Goal: Book appointment/travel/reservation

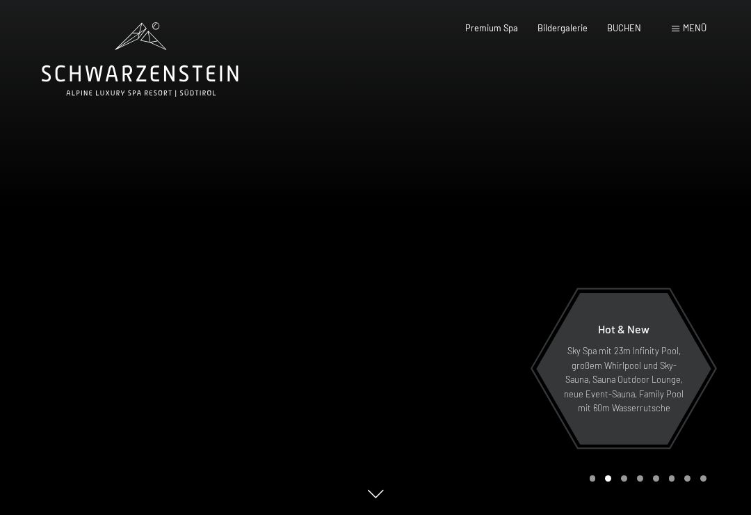
click at [693, 28] on span "Menü" at bounding box center [695, 27] width 24 height 11
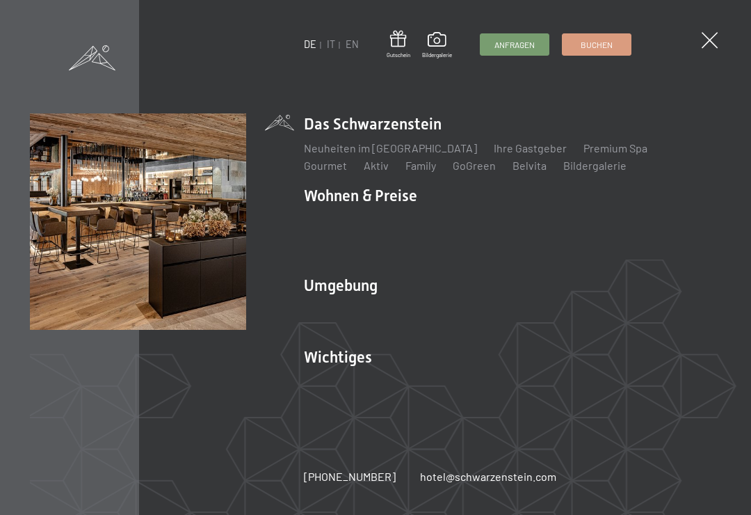
click at [709, 38] on span at bounding box center [710, 40] width 16 height 16
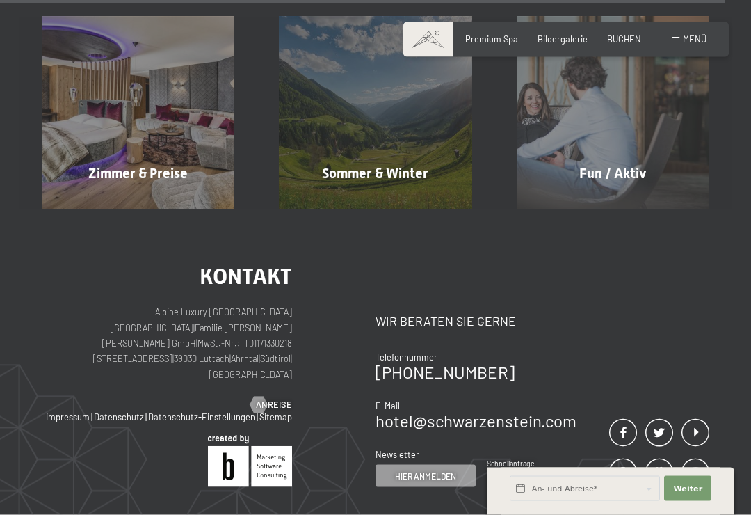
scroll to position [4669, 0]
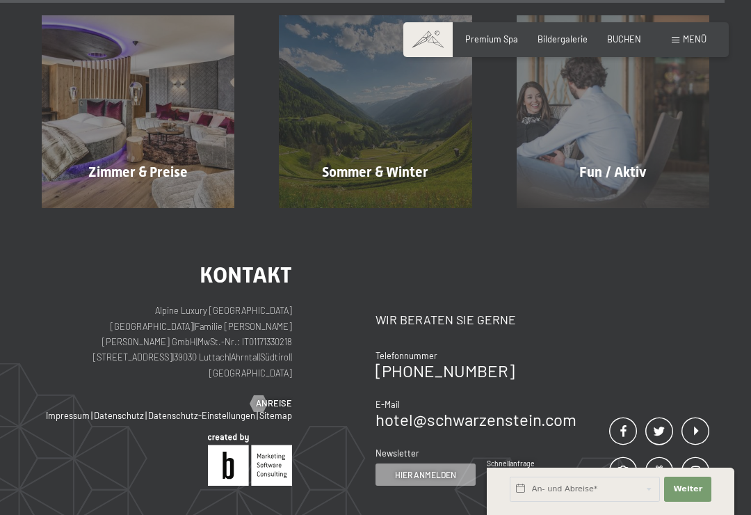
click at [632, 38] on span "BUCHEN" at bounding box center [624, 38] width 34 height 11
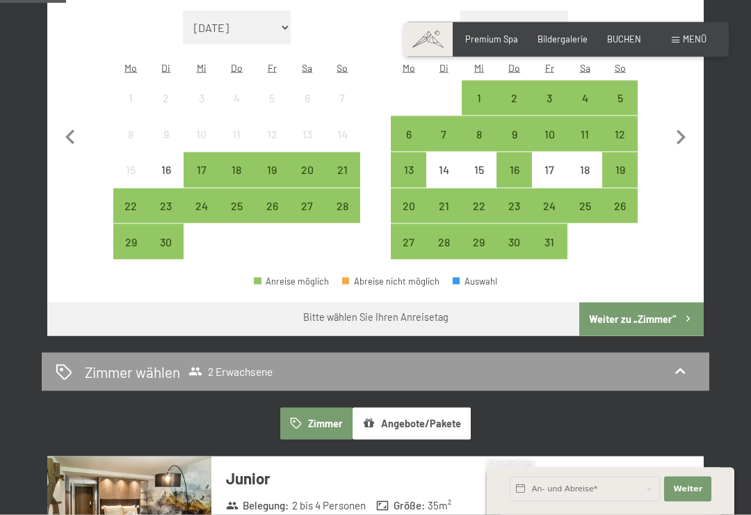
click at [687, 123] on icon "button" at bounding box center [680, 137] width 29 height 29
select select "2025-10-01"
select select "2025-11-01"
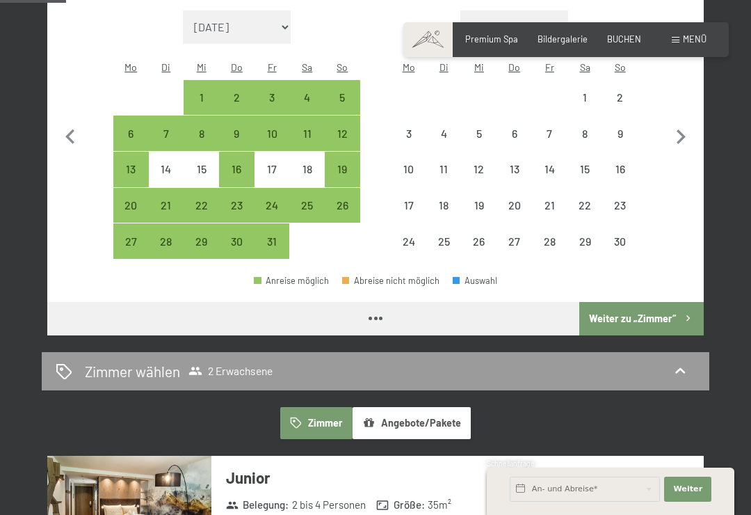
select select "2025-10-01"
select select "2025-11-01"
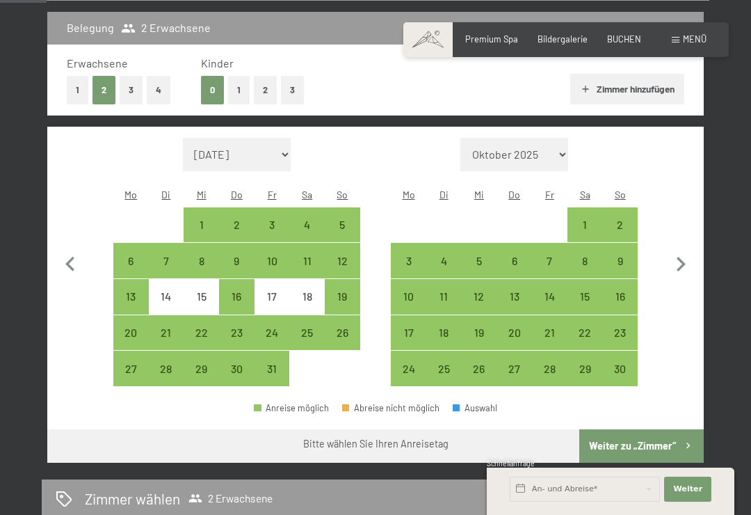
click at [694, 200] on button "button" at bounding box center [680, 262] width 29 height 249
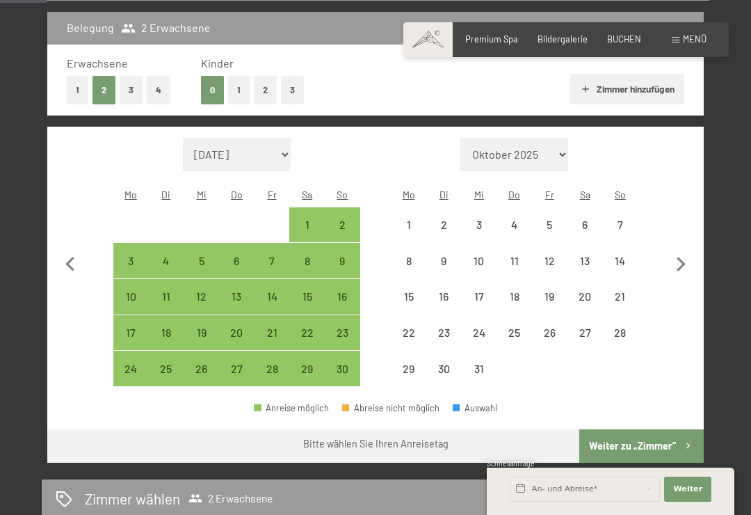
select select "2025-11-01"
select select "2025-12-01"
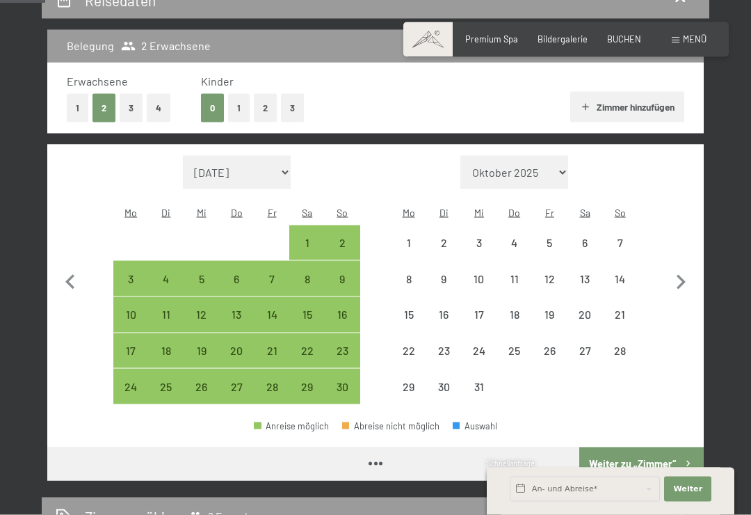
scroll to position [286, 0]
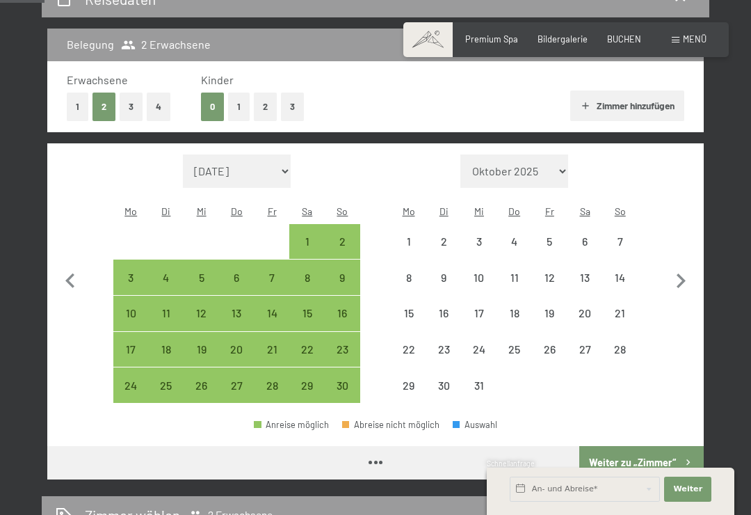
select select "2025-11-01"
select select "2025-12-01"
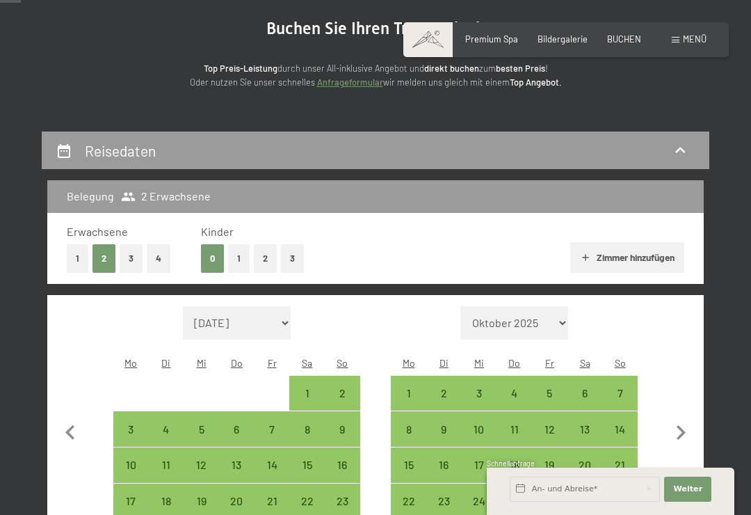
scroll to position [134, 0]
click at [65, 419] on icon "button" at bounding box center [70, 433] width 29 height 29
select select "2025-10-01"
select select "2025-11-01"
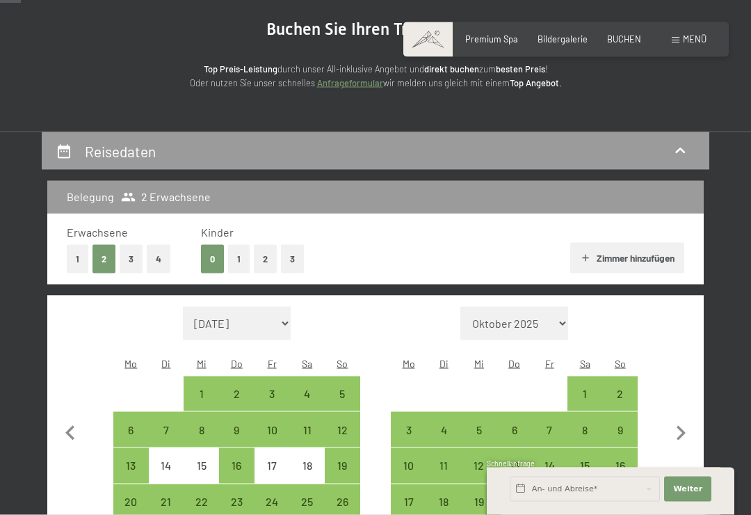
scroll to position [134, 0]
click at [275, 388] on div "3" at bounding box center [272, 404] width 33 height 33
select select "2025-10-01"
select select "2025-11-01"
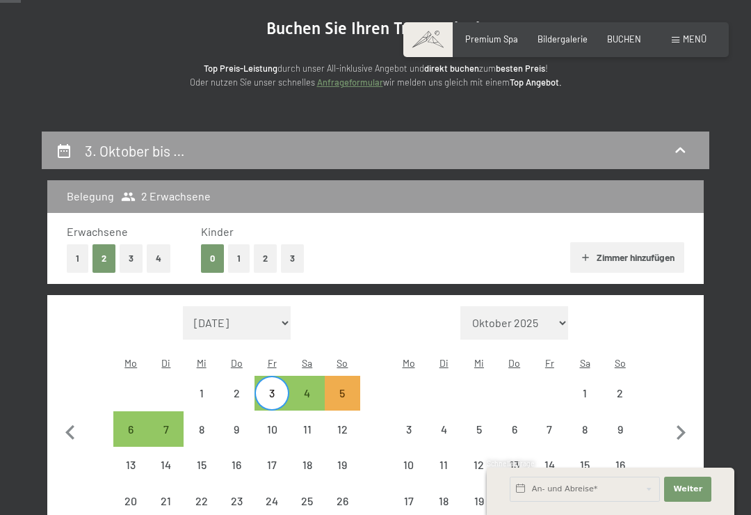
click at [166, 413] on div "7" at bounding box center [166, 429] width 33 height 33
select select "2025-10-01"
select select "2025-11-01"
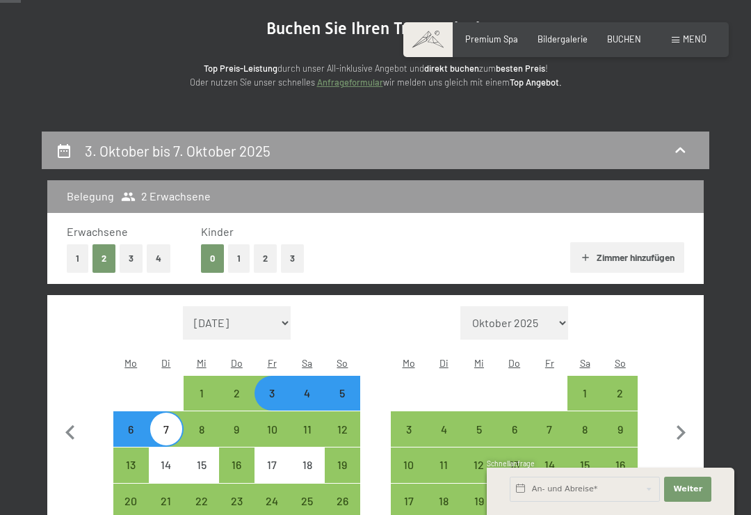
click at [136, 261] on button "3" at bounding box center [131, 258] width 23 height 29
select select "2025-10-01"
select select "2025-11-01"
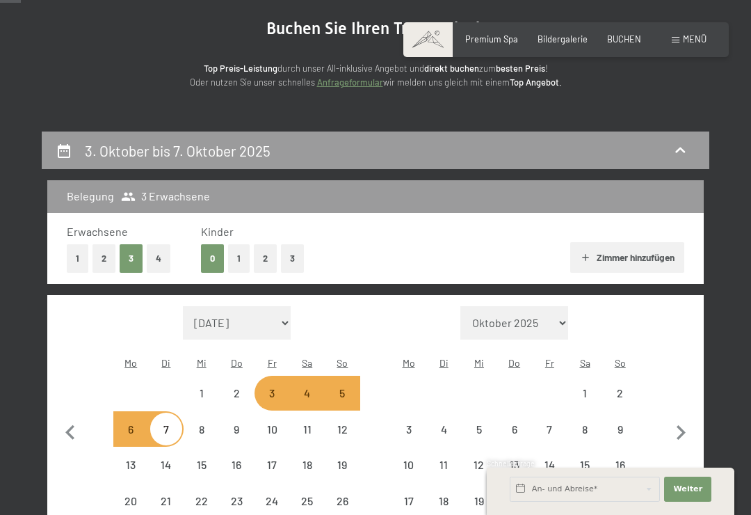
select select "2025-10-01"
select select "2025-11-01"
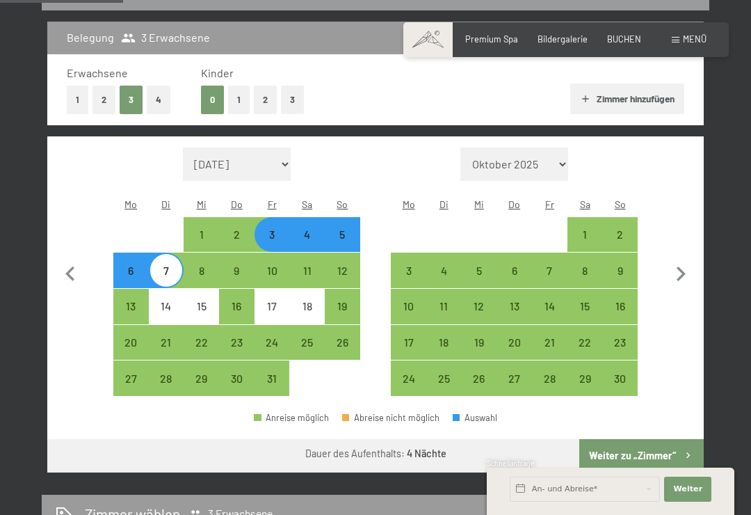
scroll to position [292, 0]
click at [669, 93] on button "Zimmer hinzufügen" at bounding box center [626, 99] width 113 height 31
select select "2025-10-01"
select select "2025-11-01"
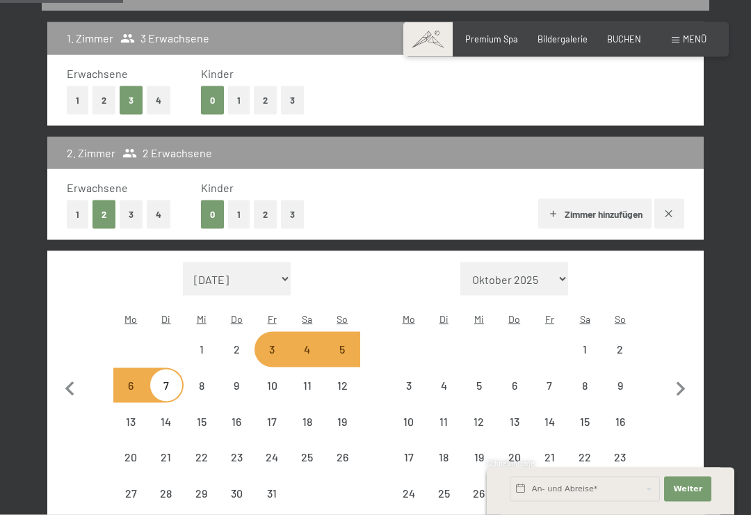
scroll to position [293, 0]
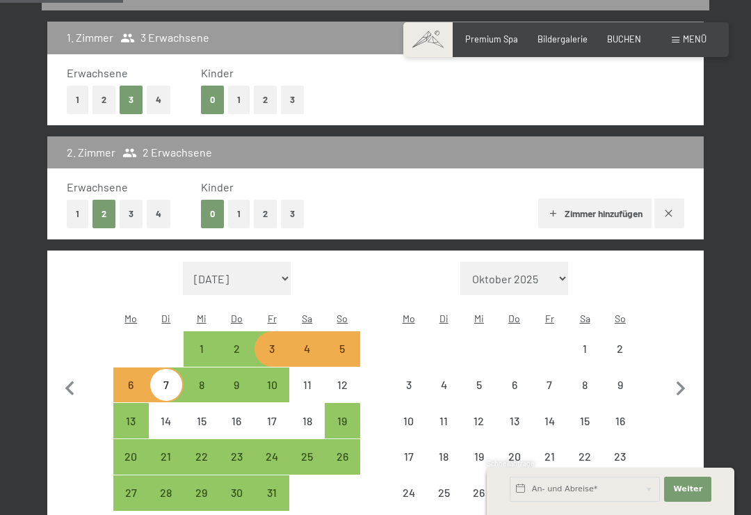
select select "2025-10-01"
select select "2025-11-01"
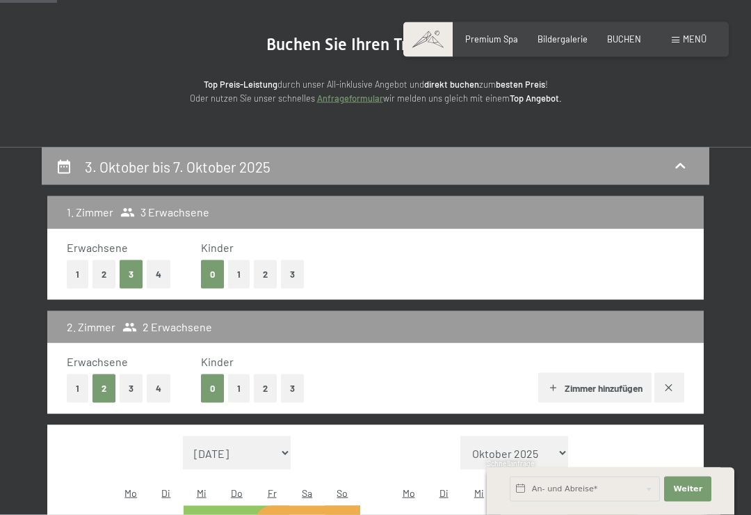
scroll to position [120, 0]
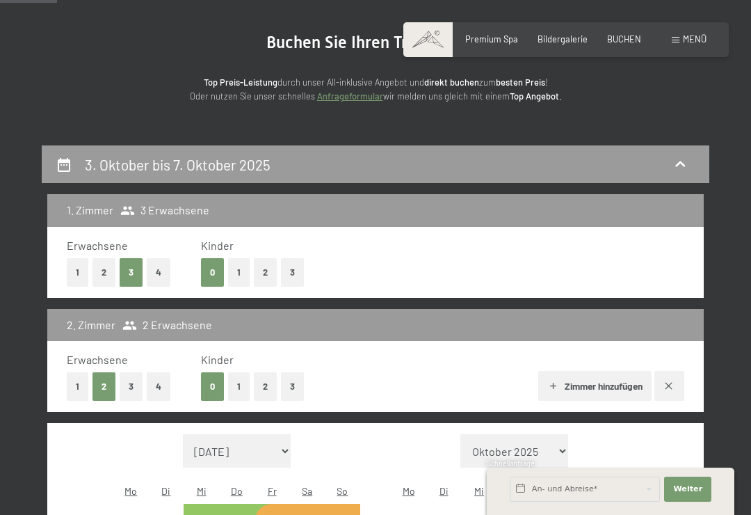
click at [282, 166] on div "3. Oktober bis 7. Oktober 2025" at bounding box center [376, 164] width 640 height 20
select select "2025-10-01"
select select "2025-11-01"
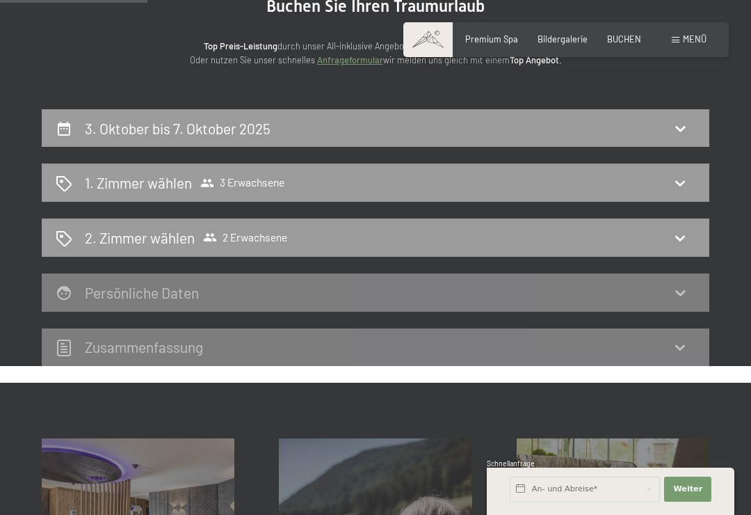
scroll to position [160, 0]
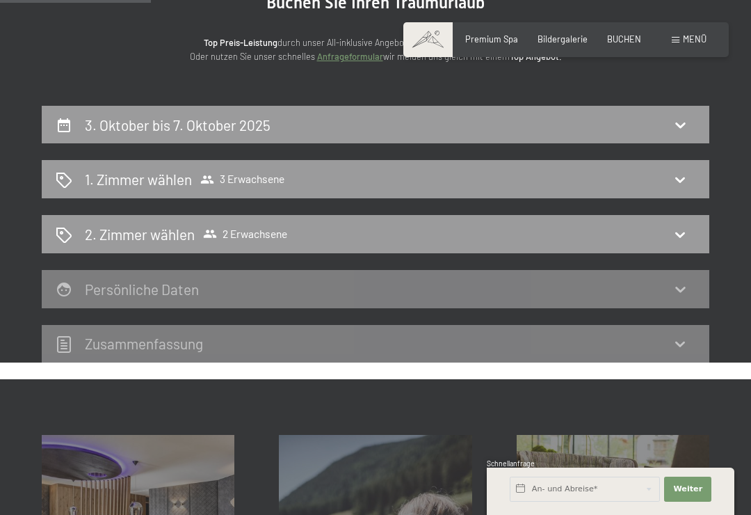
click at [310, 123] on div "3. Oktober bis 7. Oktober 2025" at bounding box center [376, 125] width 640 height 20
select select "2025-10-01"
select select "2025-11-01"
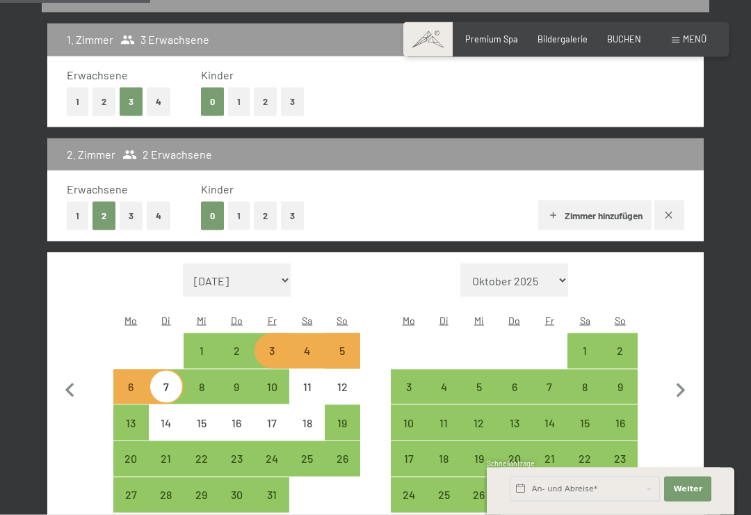
scroll to position [292, 0]
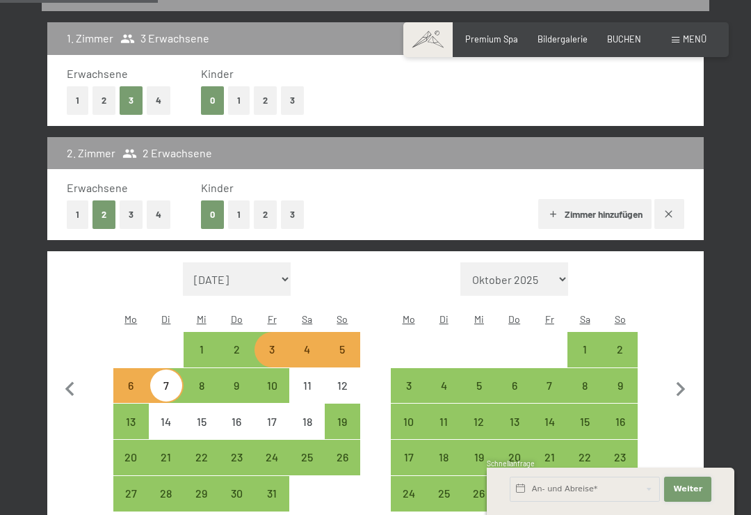
click at [690, 501] on button "Weiter Adressfelder ausblenden" at bounding box center [687, 489] width 47 height 25
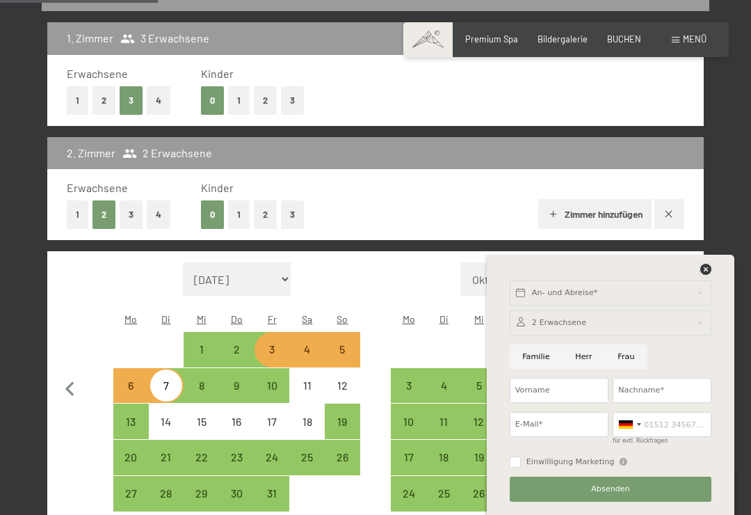
click at [701, 275] on icon at bounding box center [706, 269] width 11 height 11
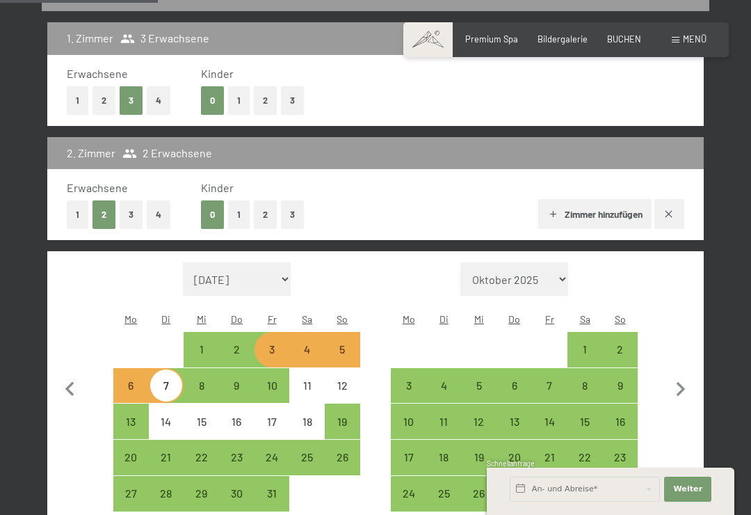
click at [269, 344] on div "3" at bounding box center [272, 360] width 33 height 33
select select "2025-10-01"
select select "2025-11-01"
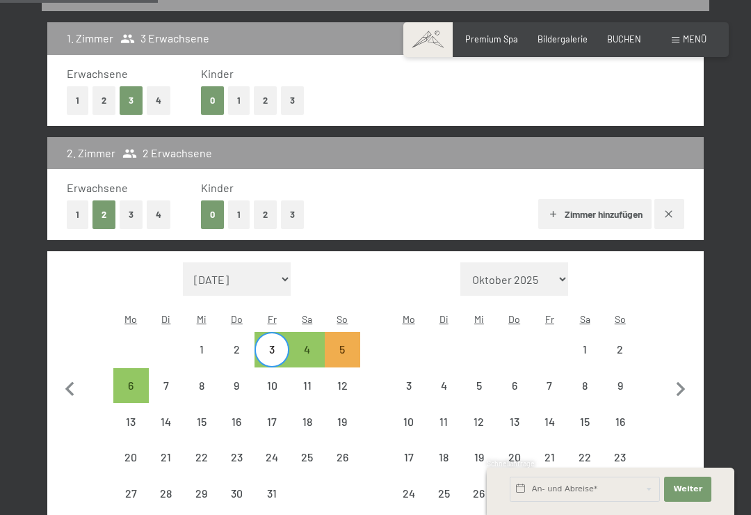
click at [204, 380] on div "8" at bounding box center [201, 396] width 33 height 33
select select "2025-10-01"
select select "2025-11-01"
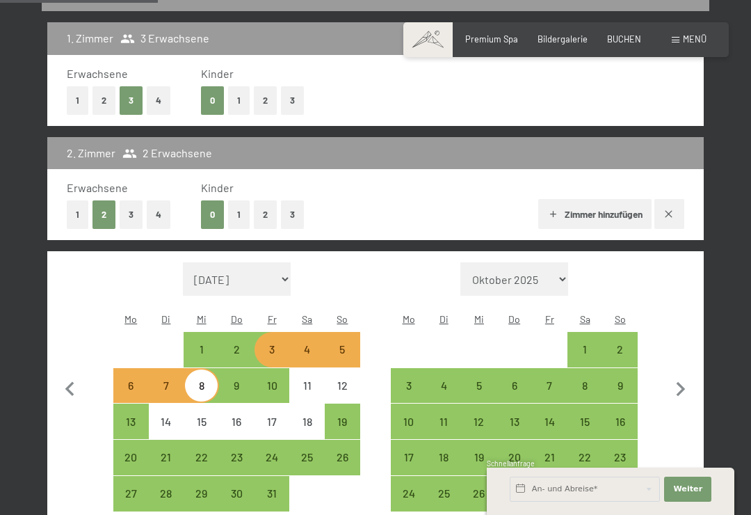
click at [661, 211] on button "button" at bounding box center [670, 214] width 30 height 30
select select "2025-10-01"
select select "2025-11-01"
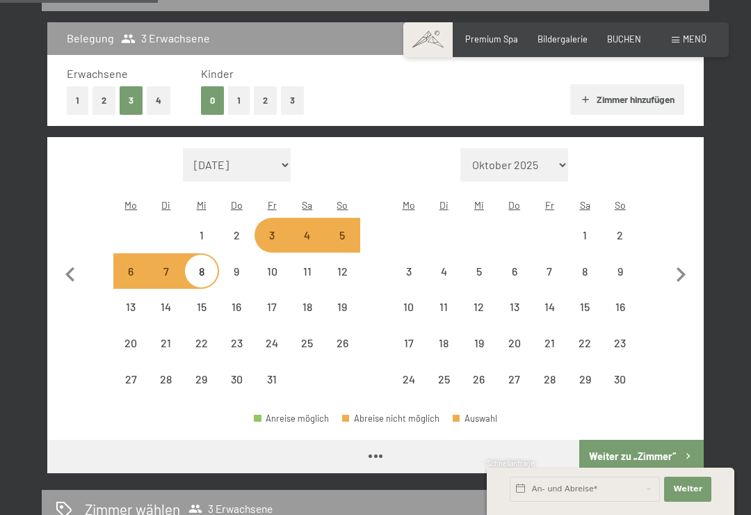
select select "2025-10-01"
select select "2025-11-01"
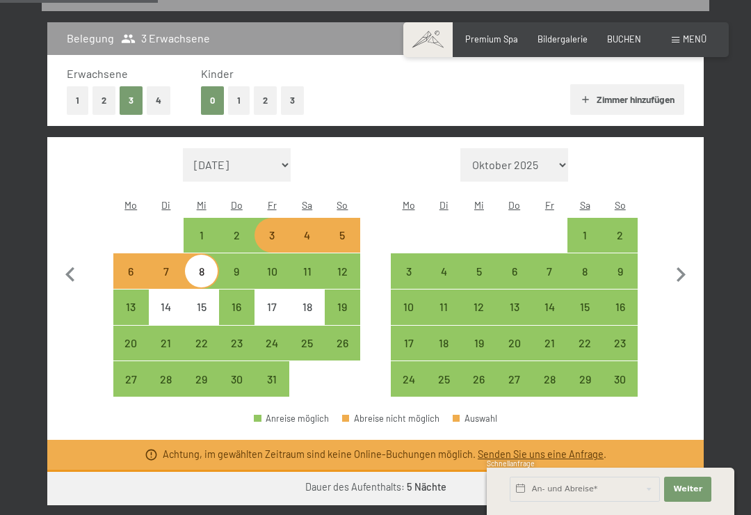
click at [110, 96] on button "2" at bounding box center [104, 100] width 23 height 29
select select "2025-10-01"
select select "2025-11-01"
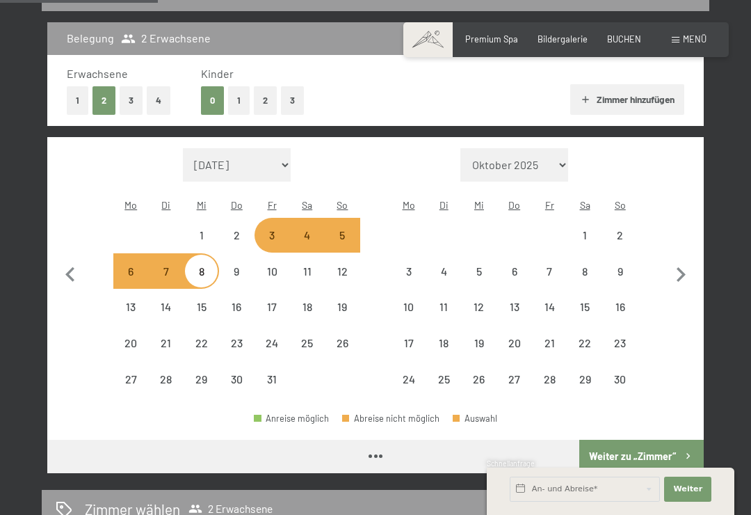
select select "2025-10-01"
select select "2025-11-01"
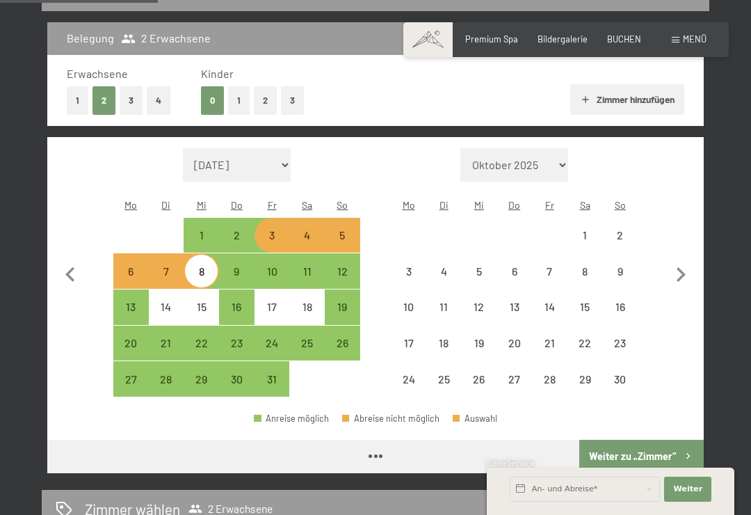
select select "2025-10-01"
select select "2025-11-01"
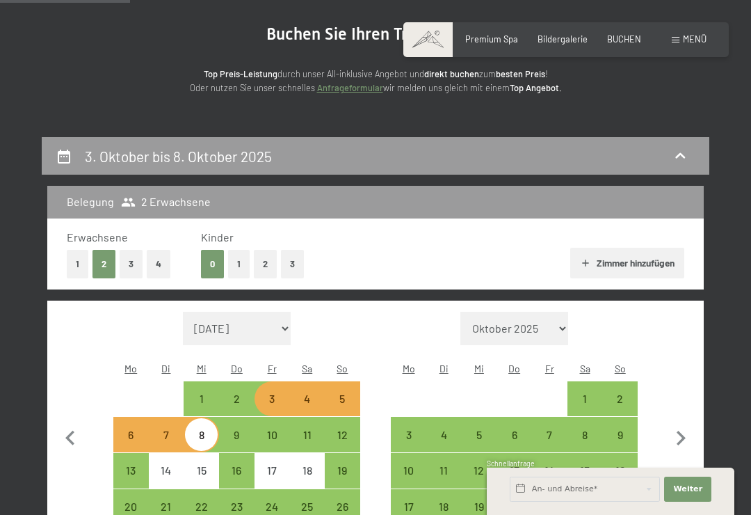
scroll to position [0, 0]
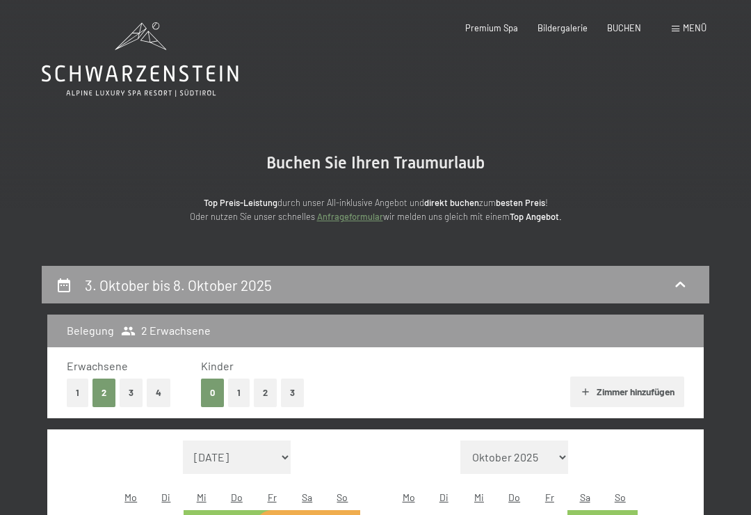
click at [490, 29] on span "Premium Spa" at bounding box center [491, 27] width 53 height 11
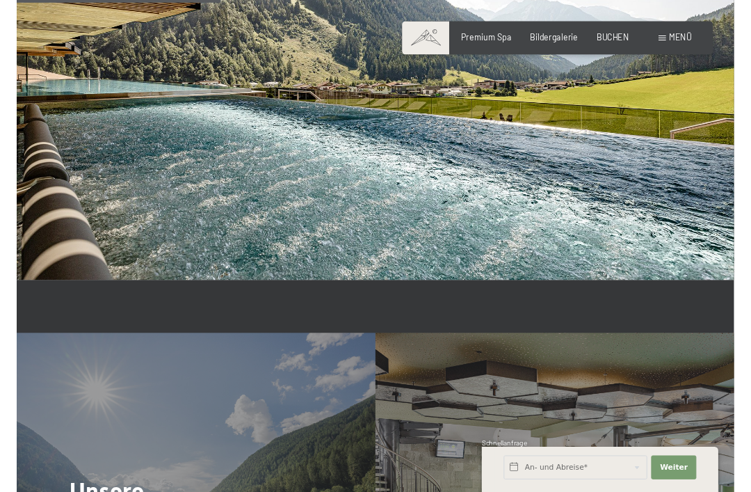
scroll to position [2184, 0]
